Goal: Information Seeking & Learning: Find contact information

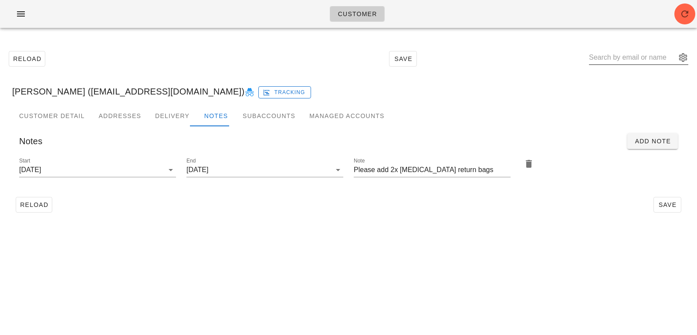
click at [621, 61] on input "text" at bounding box center [632, 58] width 87 height 14
paste input "denisenadredre@gmail.com"
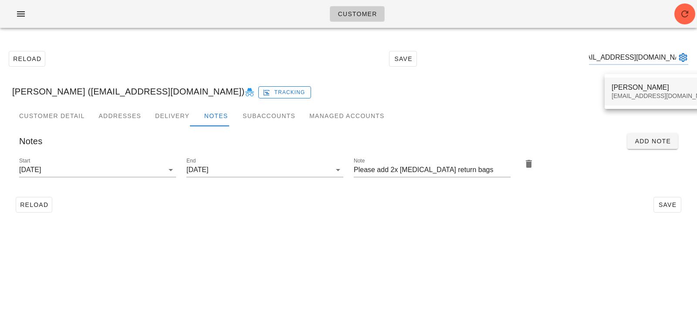
type input "denisenadredre@gmail.com"
click at [622, 90] on div "Denise Nadredre" at bounding box center [663, 87] width 103 height 8
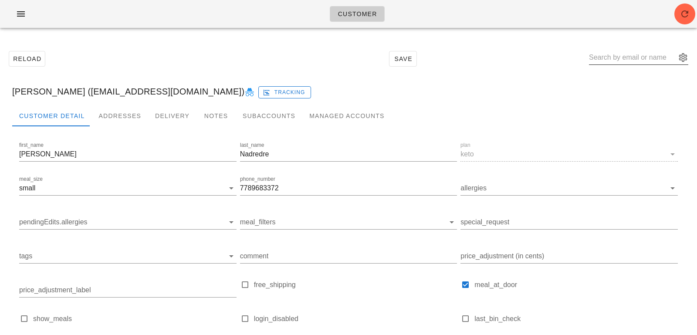
click at [624, 54] on input "text" at bounding box center [632, 58] width 87 height 14
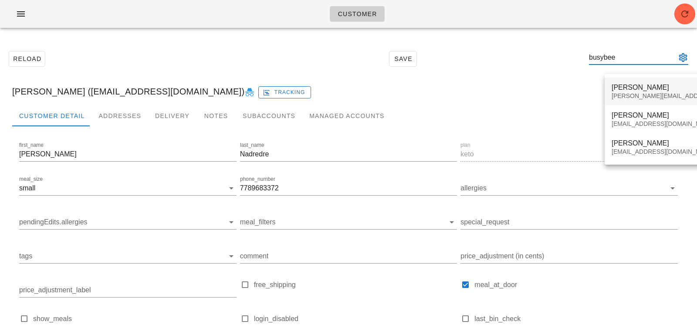
type input "busybee"
click at [630, 96] on div "mohamud@busybeegold.com" at bounding box center [688, 95] width 153 height 7
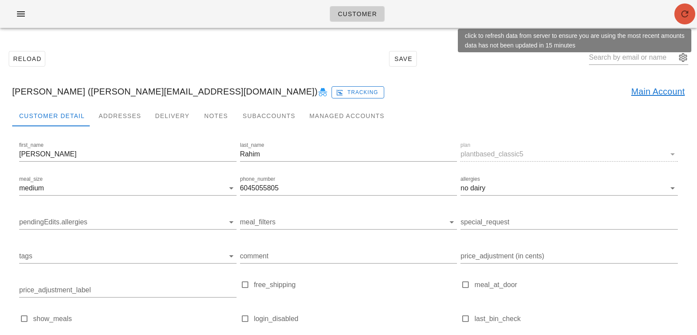
click at [680, 16] on icon "button" at bounding box center [685, 14] width 10 height 10
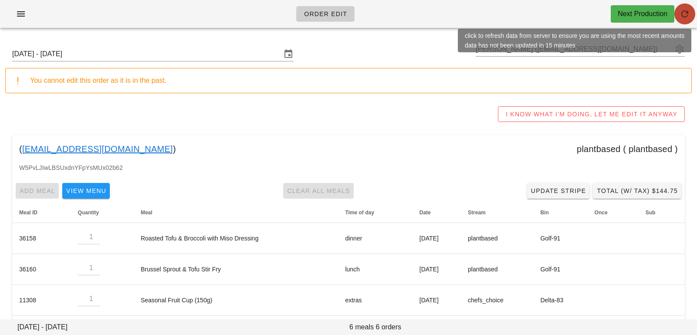
click at [685, 18] on icon "button" at bounding box center [685, 14] width 10 height 10
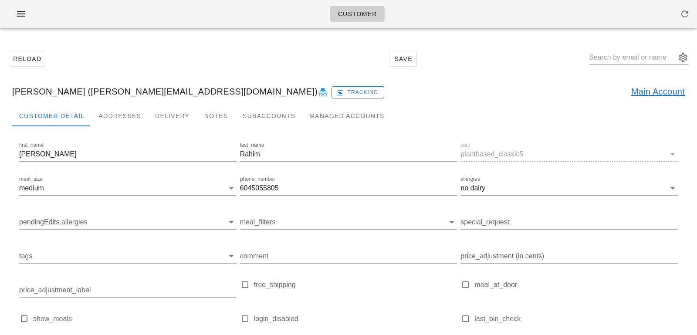
click at [649, 88] on link "Main Account" at bounding box center [658, 92] width 54 height 14
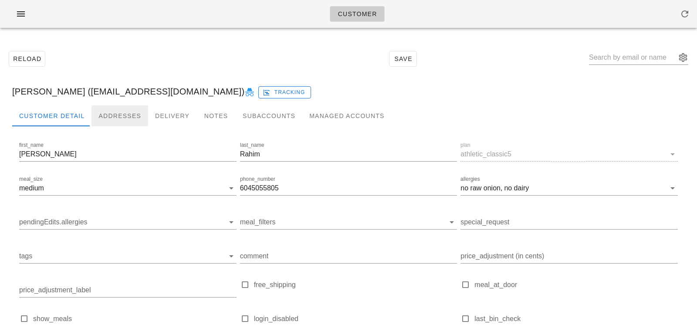
click at [114, 115] on div "Addresses" at bounding box center [119, 115] width 57 height 21
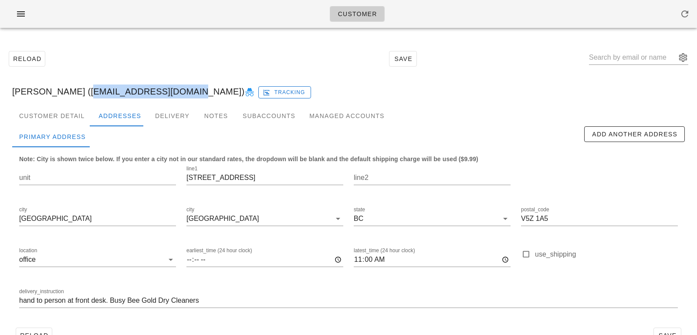
drag, startPoint x: 87, startPoint y: 91, endPoint x: 185, endPoint y: 93, distance: 98.0
click at [185, 93] on div "Mohamud Rahim (busybeegold@gmail.com) Tracking" at bounding box center [348, 92] width 687 height 28
copy div "busybeegold@gmail.com"
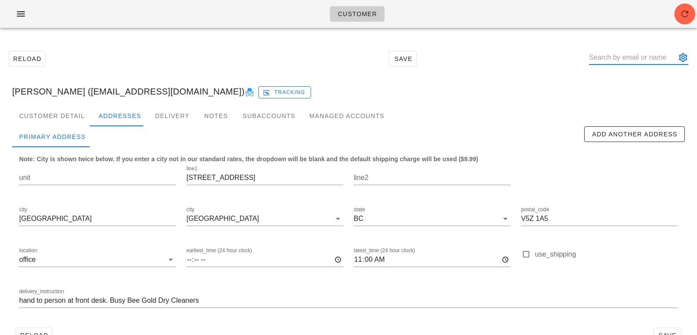
click at [636, 55] on input "text" at bounding box center [632, 58] width 87 height 14
paste input "tayljensen@gmail.com"
type input "tayljensen@gmail.com"
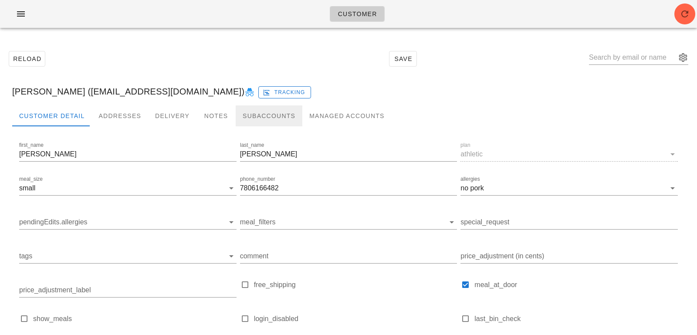
click at [274, 119] on div "Subaccounts" at bounding box center [269, 115] width 67 height 21
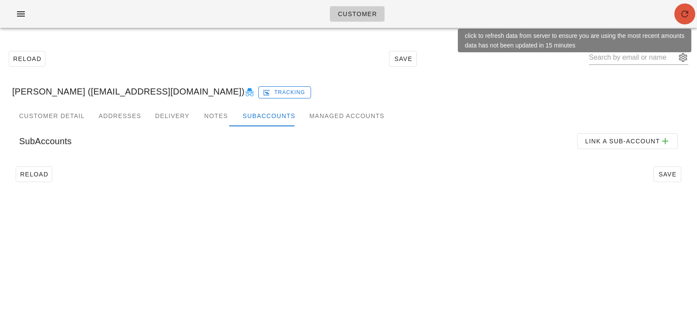
click at [680, 18] on icon "button" at bounding box center [685, 14] width 10 height 10
